Goal: Task Accomplishment & Management: Use online tool/utility

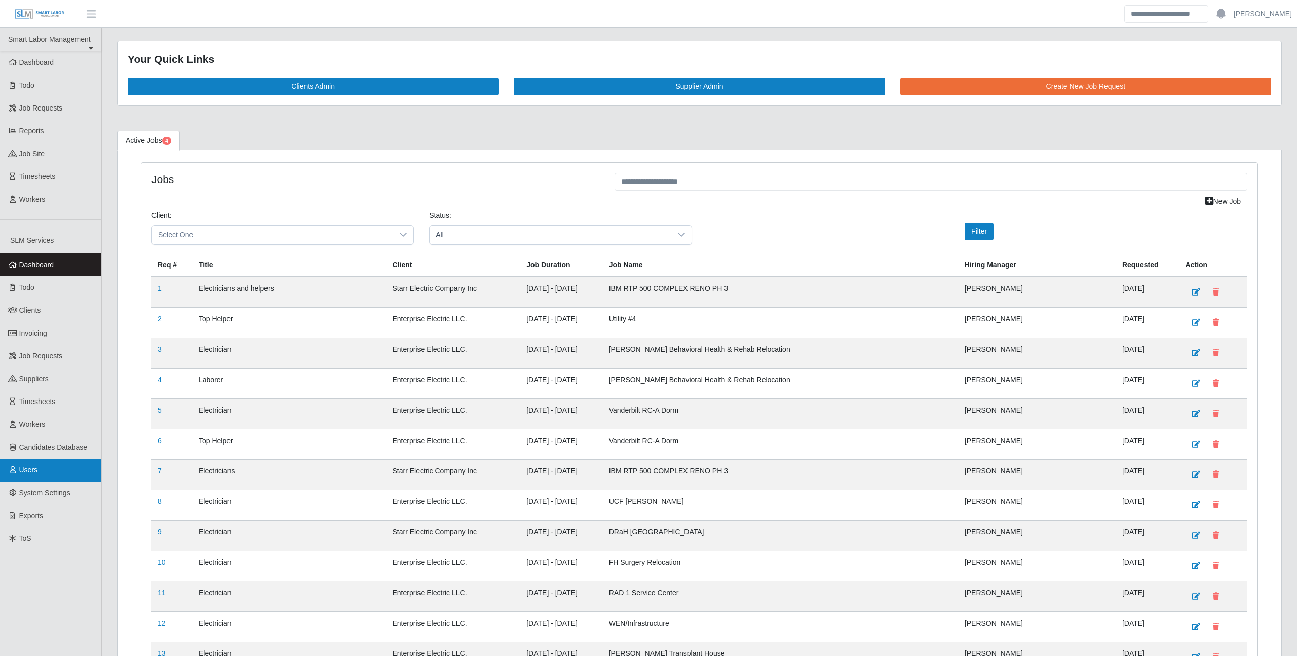
click at [40, 481] on link "Users" at bounding box center [50, 470] width 101 height 23
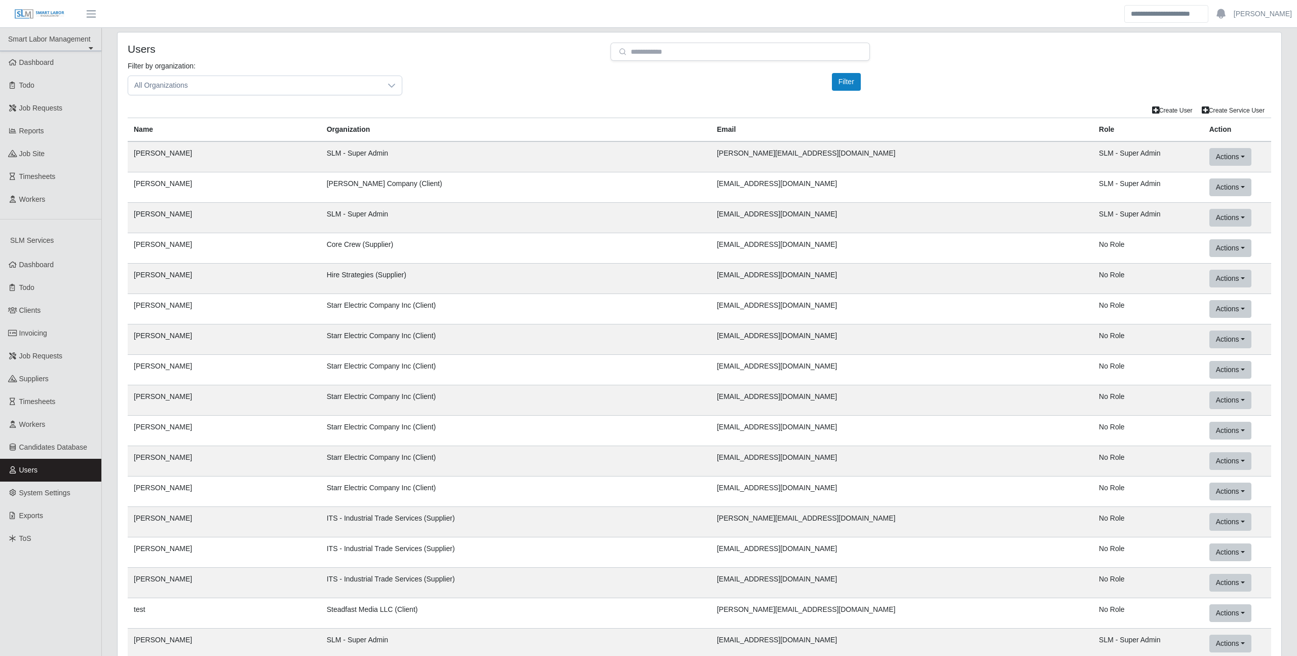
scroll to position [36128, 0]
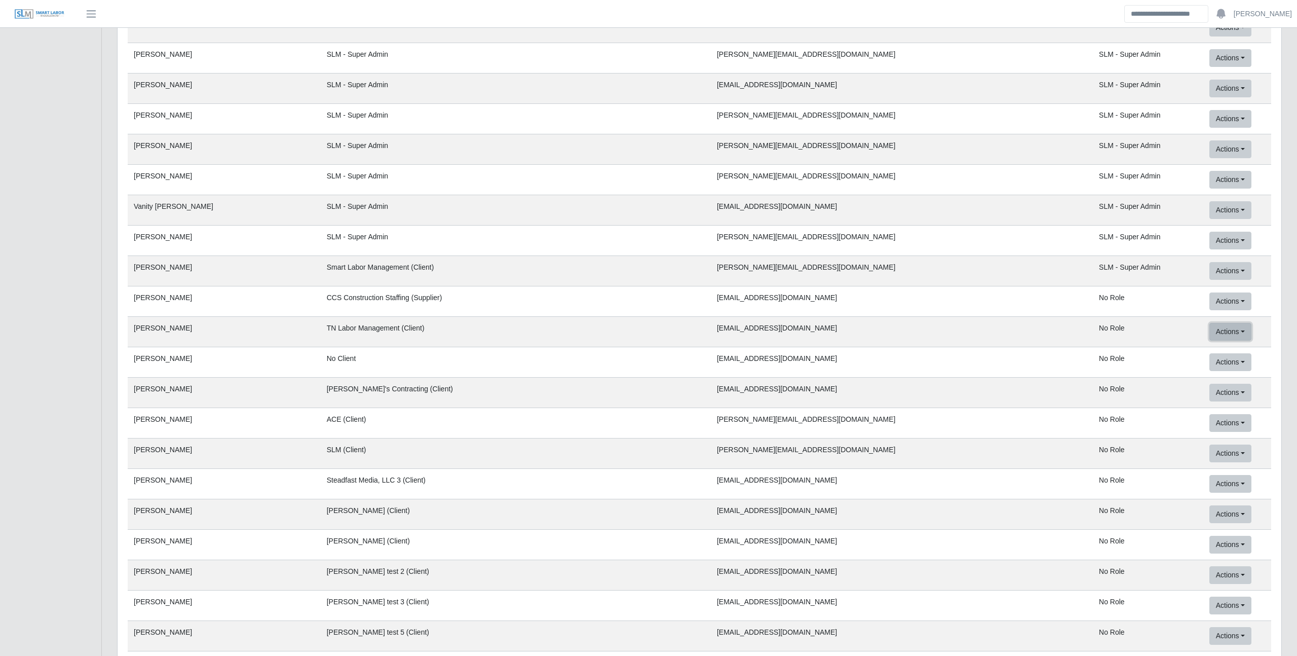
click at [1210, 339] on button "Actions" at bounding box center [1231, 332] width 42 height 18
click at [1223, 418] on button "Mock in SLM Light" at bounding box center [1259, 416] width 99 height 21
click at [634, 309] on td "CCS Construction Staffing (Supplier)" at bounding box center [516, 301] width 390 height 30
click at [602, 311] on td "CCS Construction Staffing (Supplier)" at bounding box center [516, 301] width 390 height 30
click at [595, 318] on td "TN Labor Management (Client)" at bounding box center [516, 332] width 390 height 30
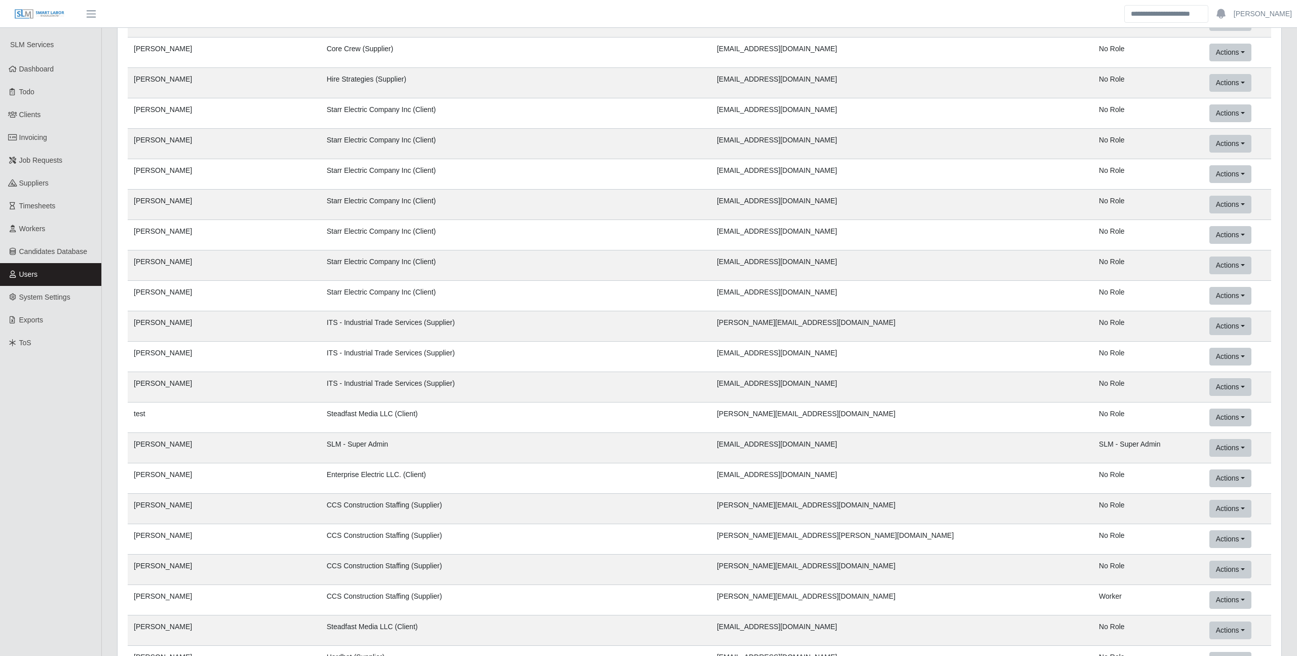
scroll to position [0, 0]
